Goal: Check status: Check status

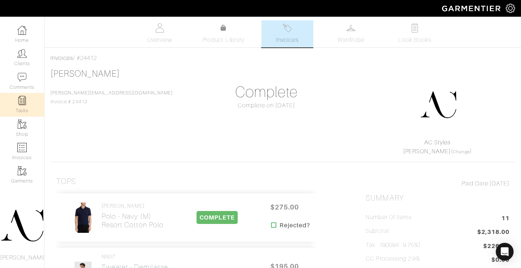
scroll to position [484, 0]
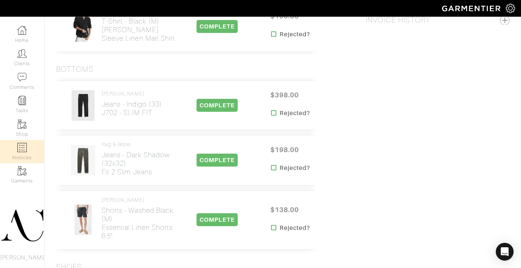
click at [22, 149] on img at bounding box center [21, 147] width 9 height 9
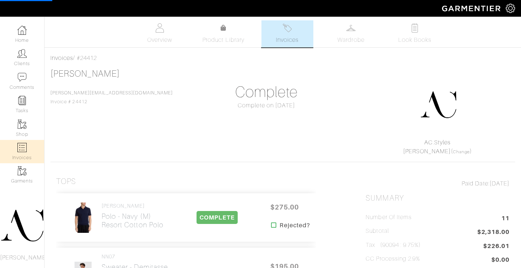
select select
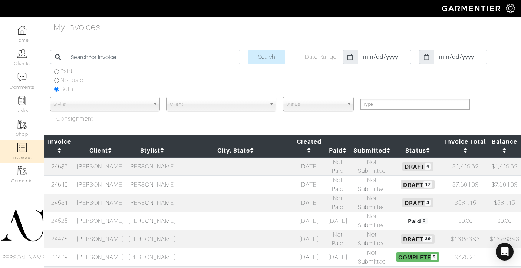
click at [100, 176] on td "[PERSON_NAME]" at bounding box center [101, 185] width 52 height 18
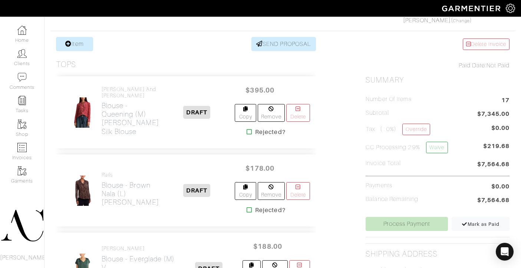
scroll to position [172, 0]
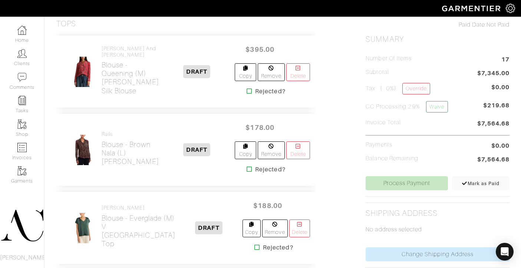
click at [246, 88] on icon at bounding box center [249, 91] width 6 height 6
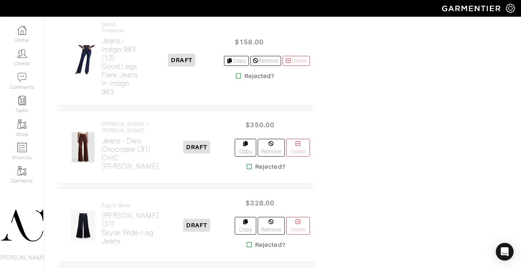
scroll to position [737, 0]
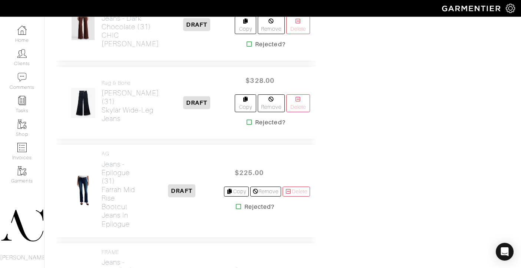
click at [246, 47] on icon at bounding box center [249, 44] width 6 height 6
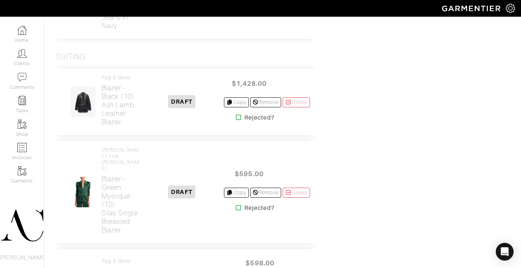
scroll to position [1009, 0]
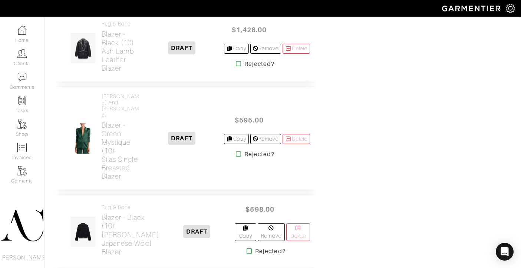
click at [236, 67] on icon at bounding box center [239, 64] width 6 height 6
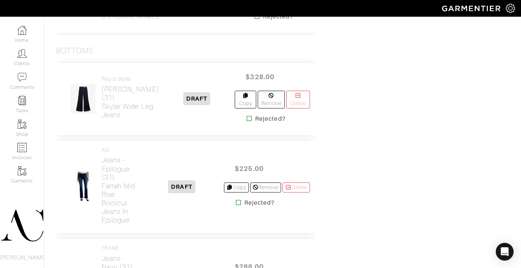
scroll to position [555, 0]
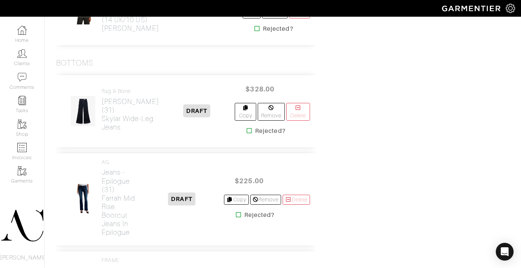
click at [246, 133] on icon at bounding box center [249, 131] width 6 height 6
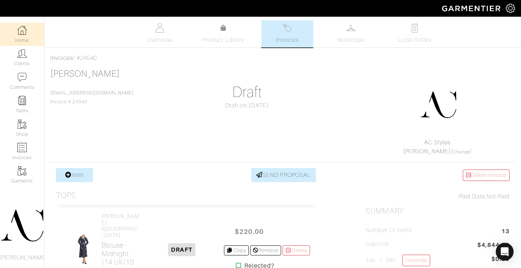
click at [27, 34] on link "Home" at bounding box center [22, 34] width 44 height 23
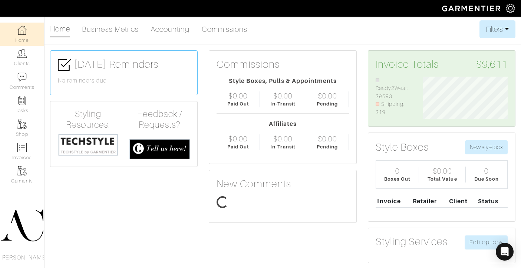
scroll to position [42, 95]
